Goal: Find specific page/section: Find specific page/section

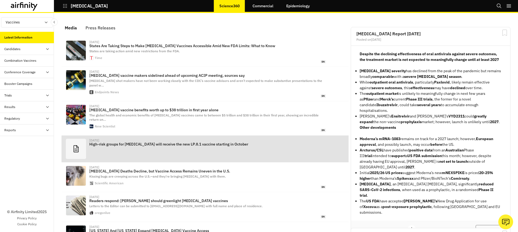
scroll to position [330, 158]
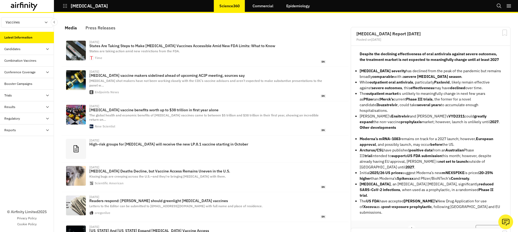
click at [23, 100] on div "Trials" at bounding box center [27, 96] width 54 height 12
click at [21, 110] on div "Table" at bounding box center [27, 107] width 54 height 12
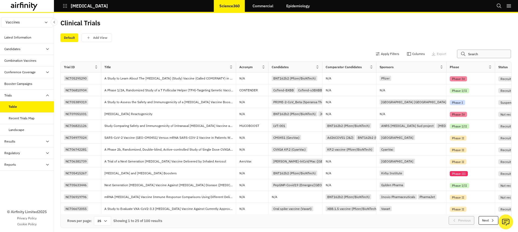
click at [482, 51] on input "text" at bounding box center [484, 54] width 54 height 9
paste input "mrna-1083"
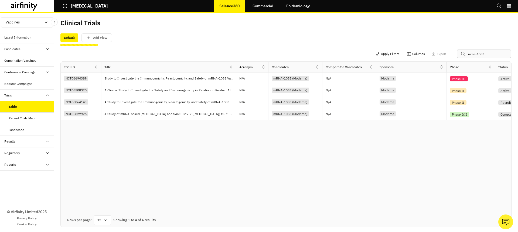
type input "mrna-1083"
click at [289, 48] on div "Apply Filters Columns Export mrna-1083" at bounding box center [285, 55] width 451 height 14
